Goal: Share content

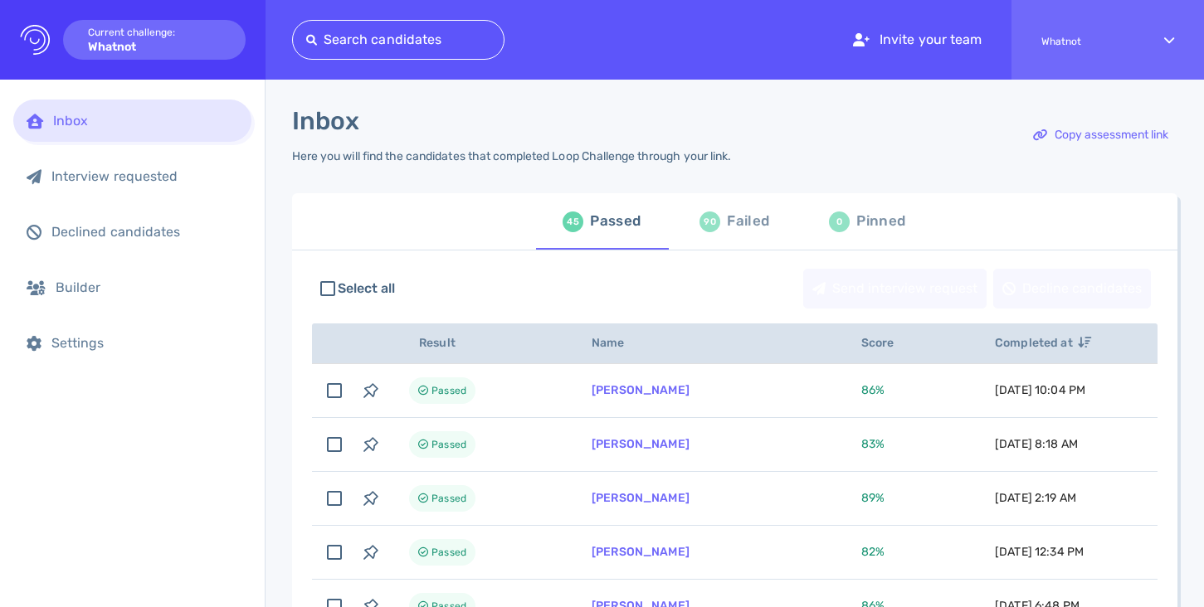
click at [354, 38] on div at bounding box center [398, 39] width 184 height 23
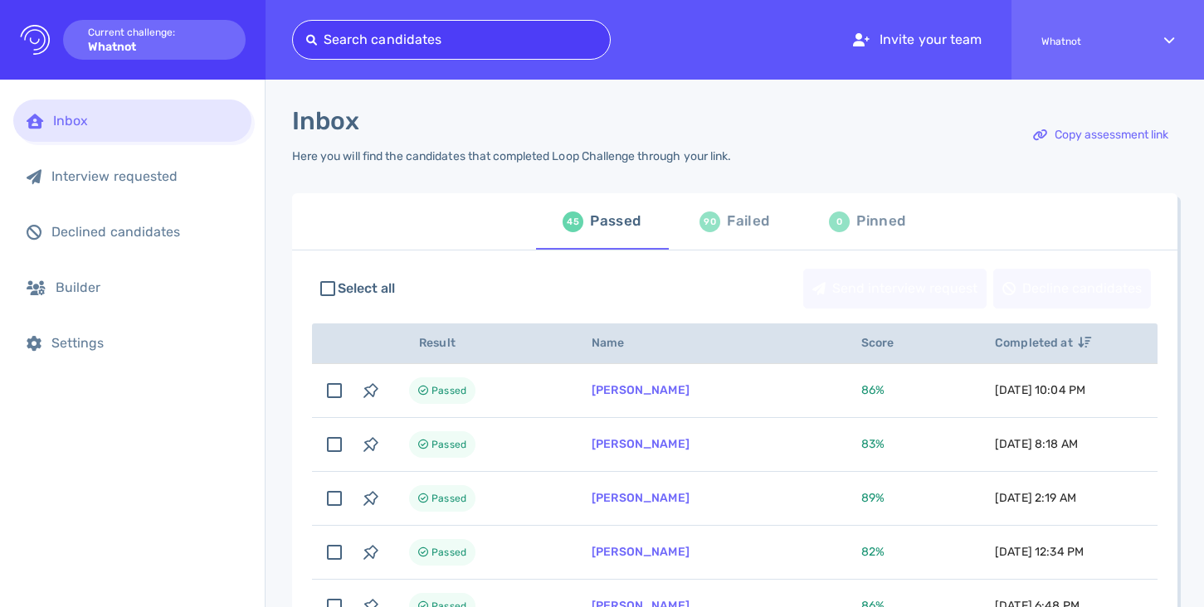
paste input "[PERSON_NAME][EMAIL_ADDRESS][DOMAIN_NAME]"
type input "[PERSON_NAME][EMAIL_ADDRESS][DOMAIN_NAME]"
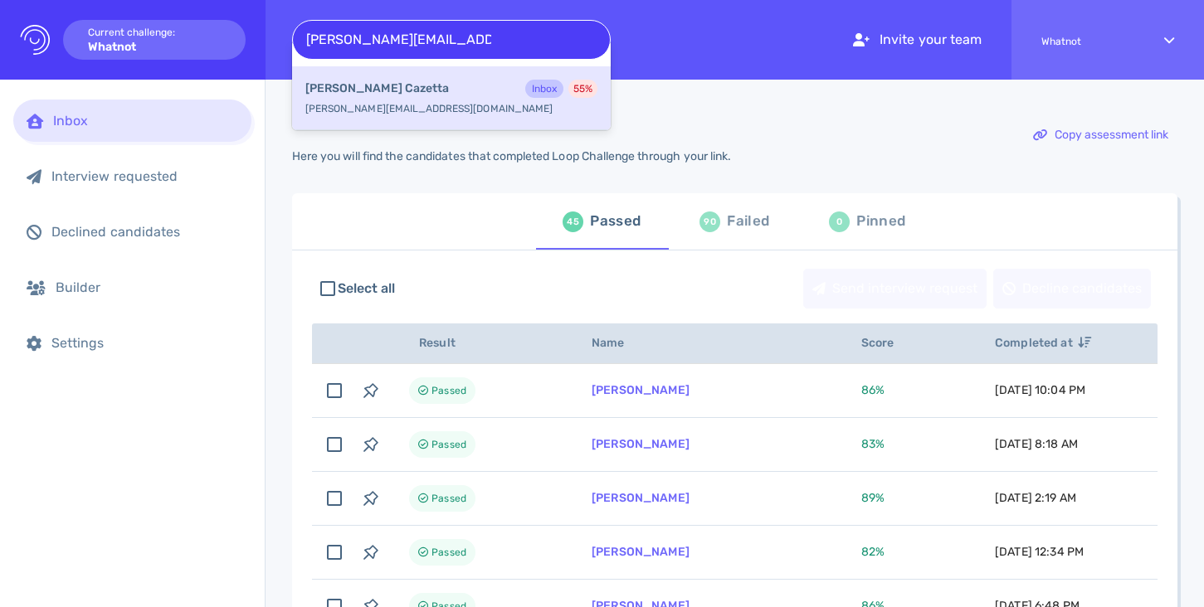
click at [395, 84] on div "Elaine Cazetta Inbox 55 %" at bounding box center [451, 91] width 292 height 22
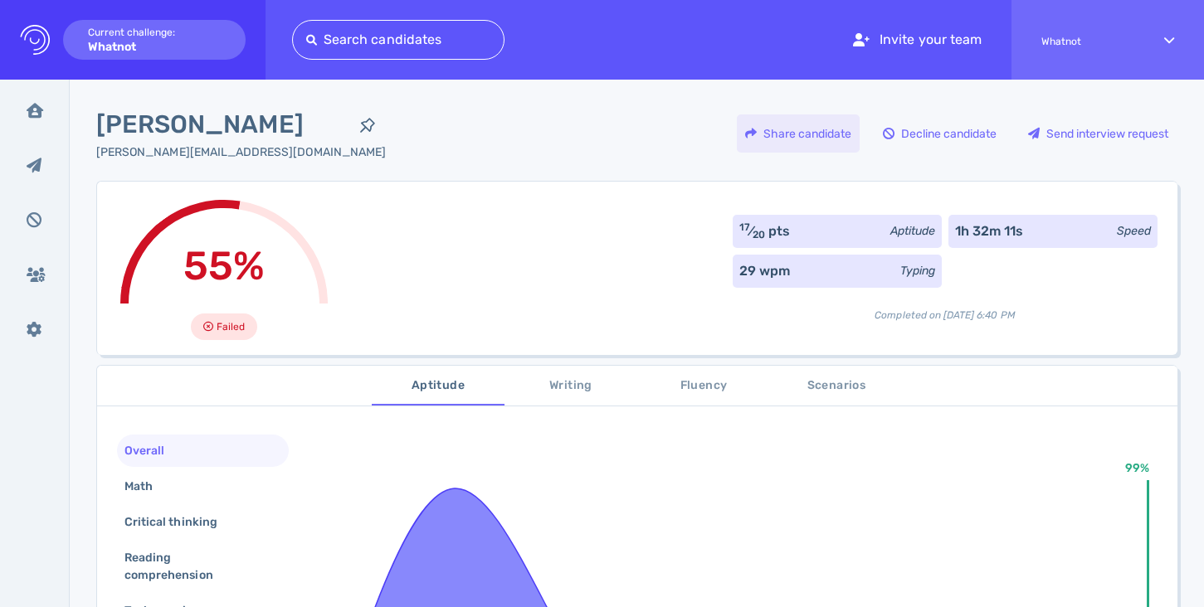
click at [798, 123] on div "Share candidate" at bounding box center [798, 134] width 123 height 38
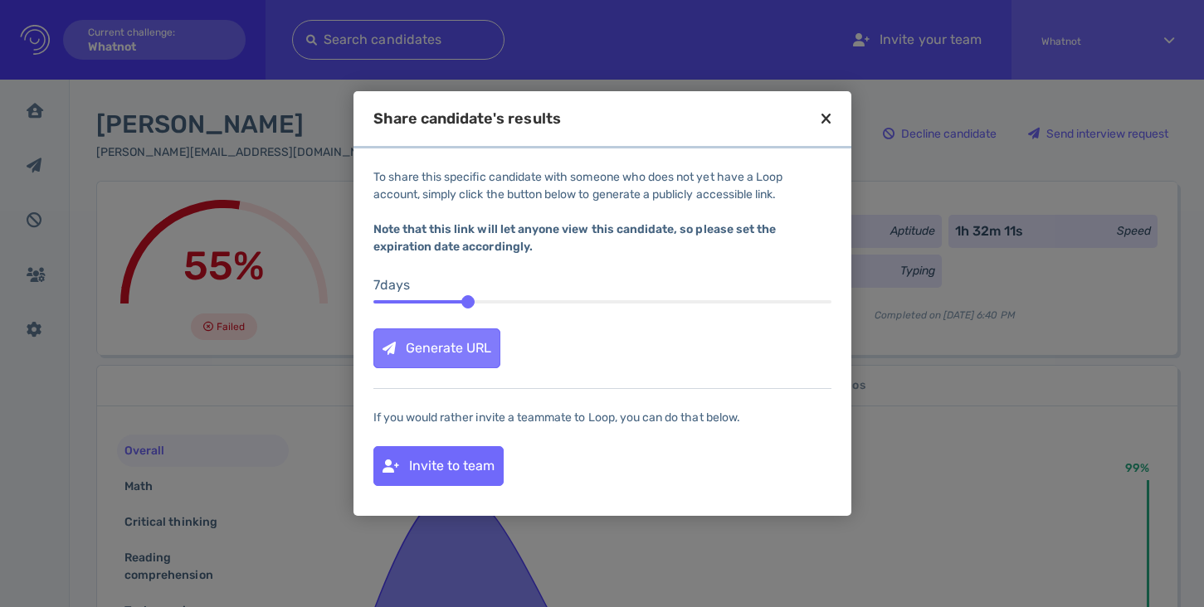
click at [461, 349] on div "Generate URL" at bounding box center [436, 348] width 125 height 38
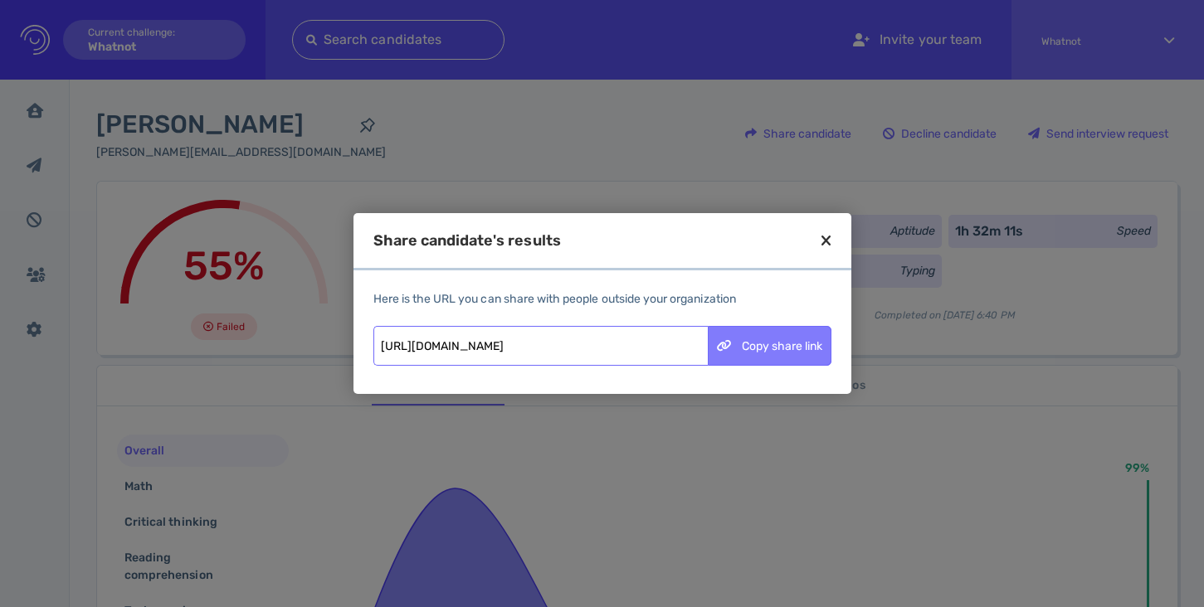
click at [736, 352] on div "Copy share link" at bounding box center [770, 346] width 122 height 38
click at [826, 242] on icon at bounding box center [826, 240] width 9 height 15
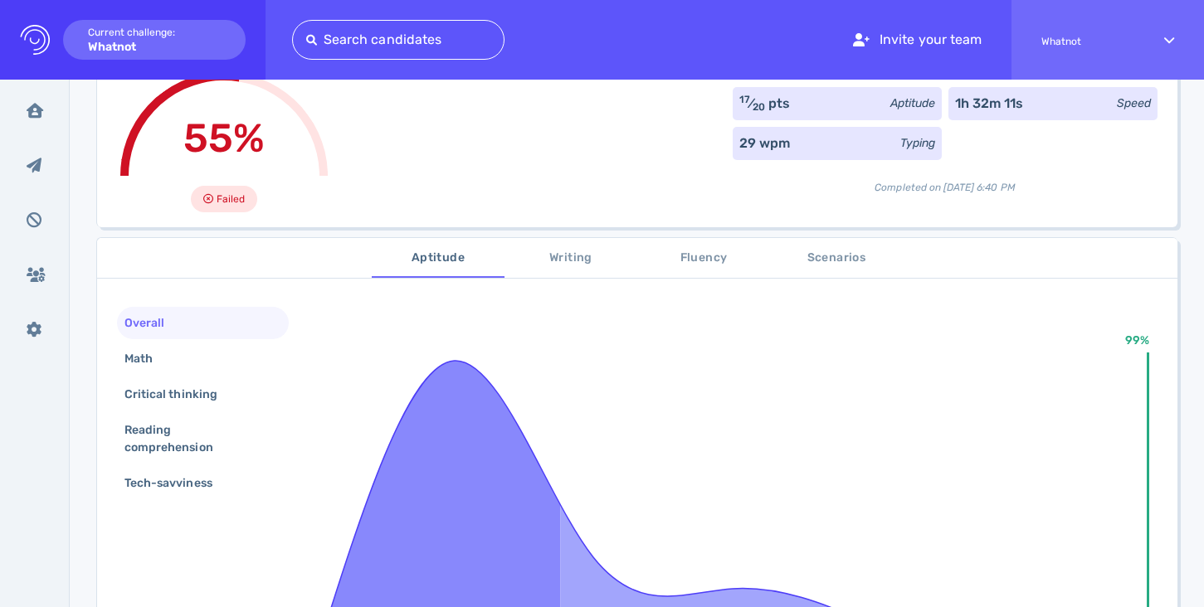
scroll to position [132, 0]
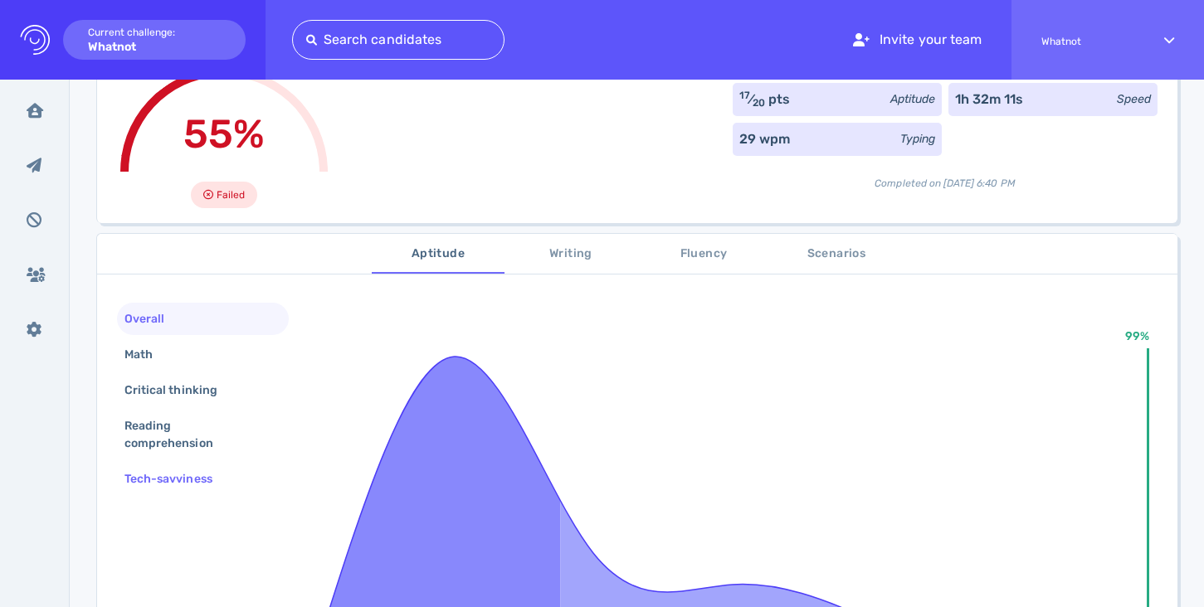
click at [157, 477] on div "Tech-savviness" at bounding box center [176, 479] width 111 height 24
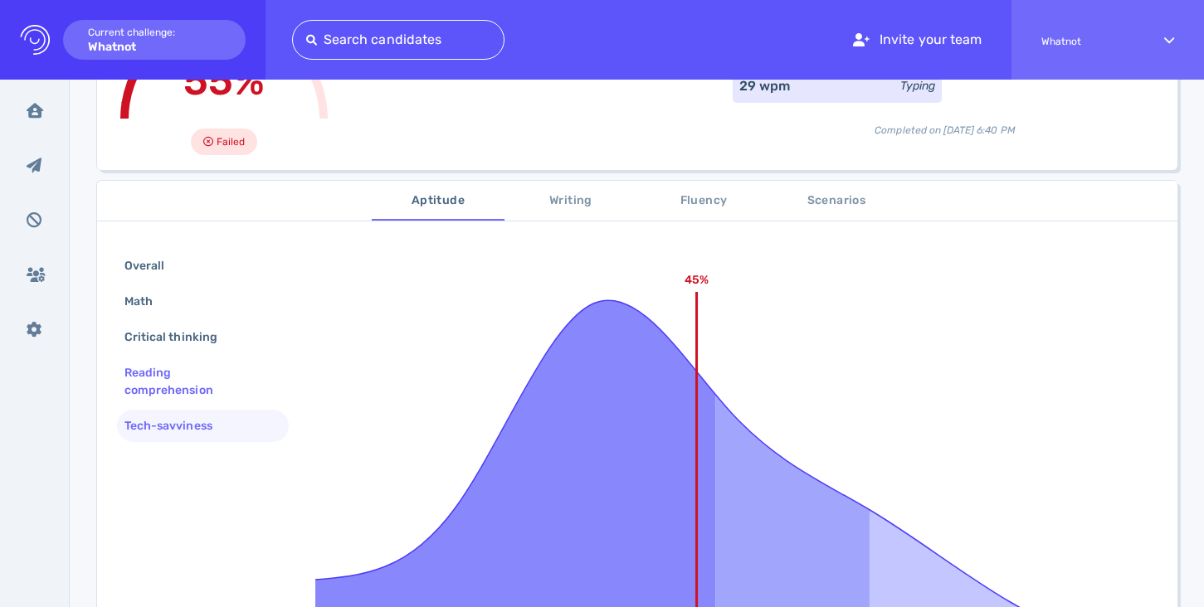
scroll to position [194, 0]
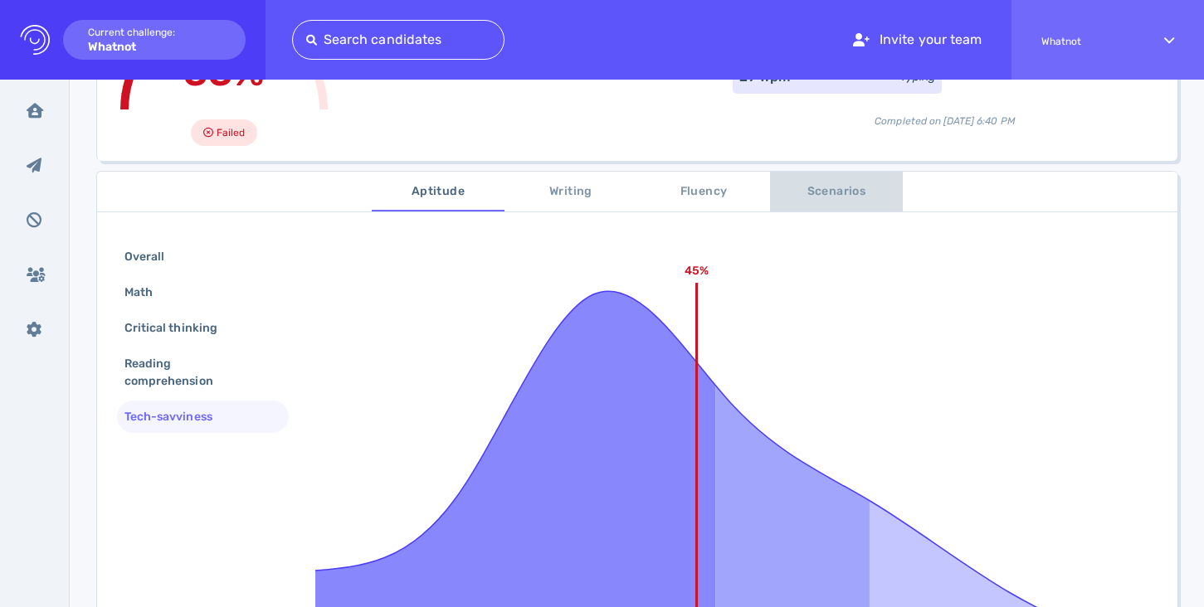
click at [839, 193] on span "Scenarios" at bounding box center [836, 192] width 113 height 21
